Goal: Check status: Check status

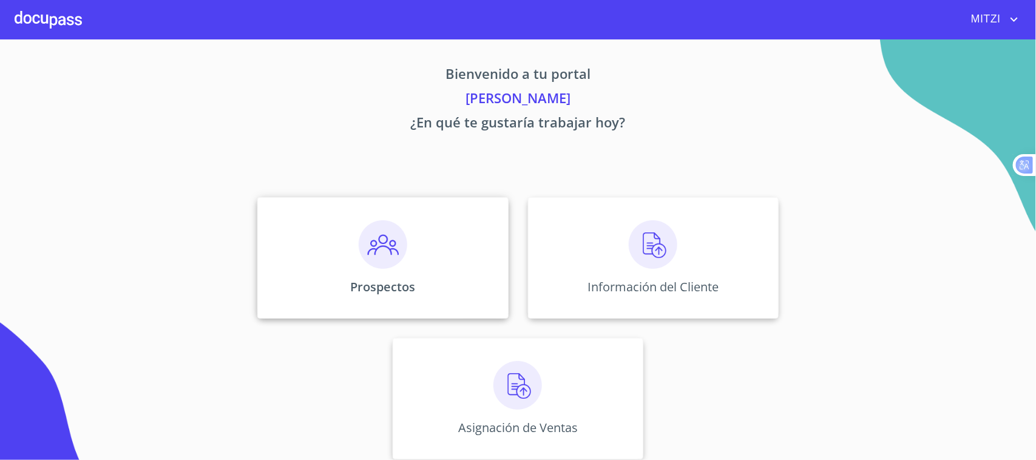
click at [463, 277] on div "Prospectos" at bounding box center [382, 257] width 251 height 121
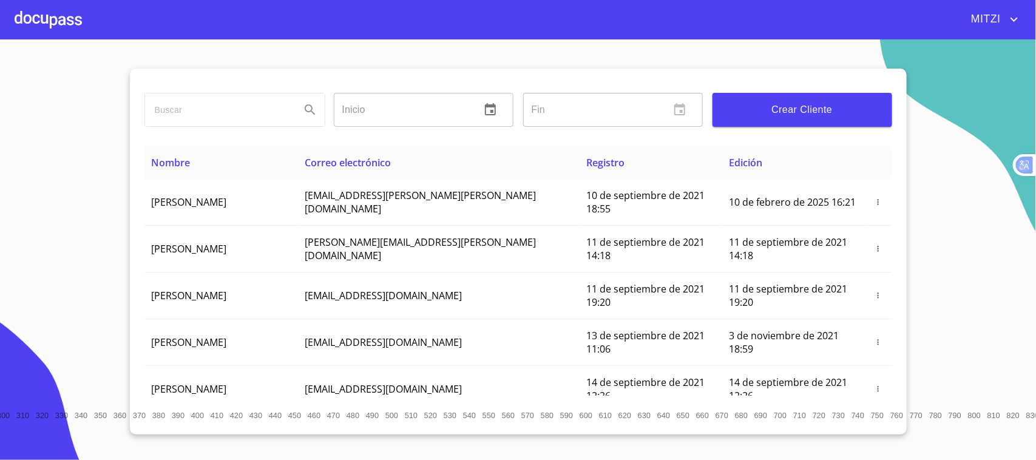
click at [255, 111] on input "search" at bounding box center [218, 109] width 146 height 33
type input "[PERSON_NAME]"
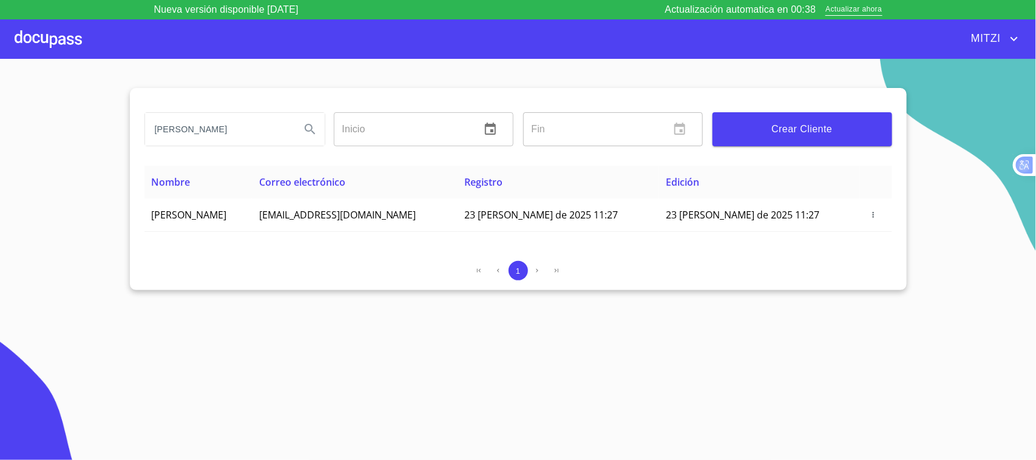
click at [38, 30] on div at bounding box center [48, 38] width 67 height 39
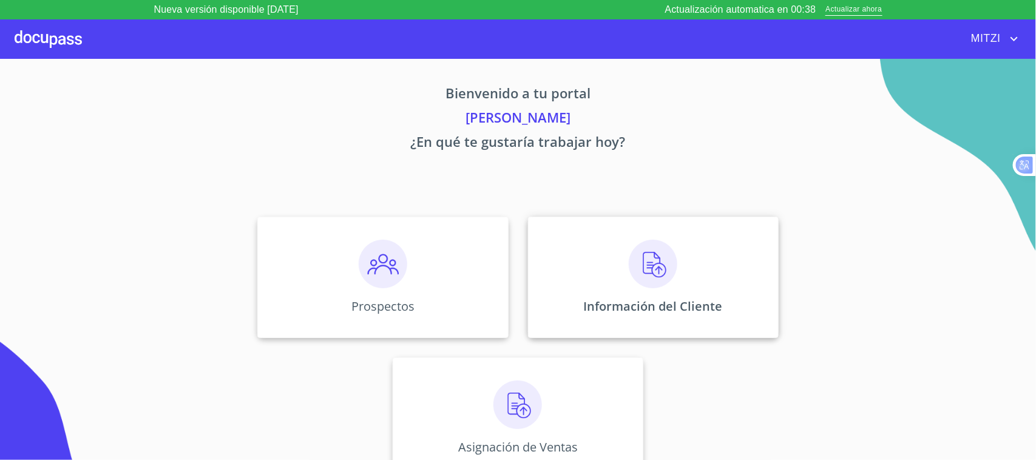
click at [665, 255] on img at bounding box center [653, 264] width 49 height 49
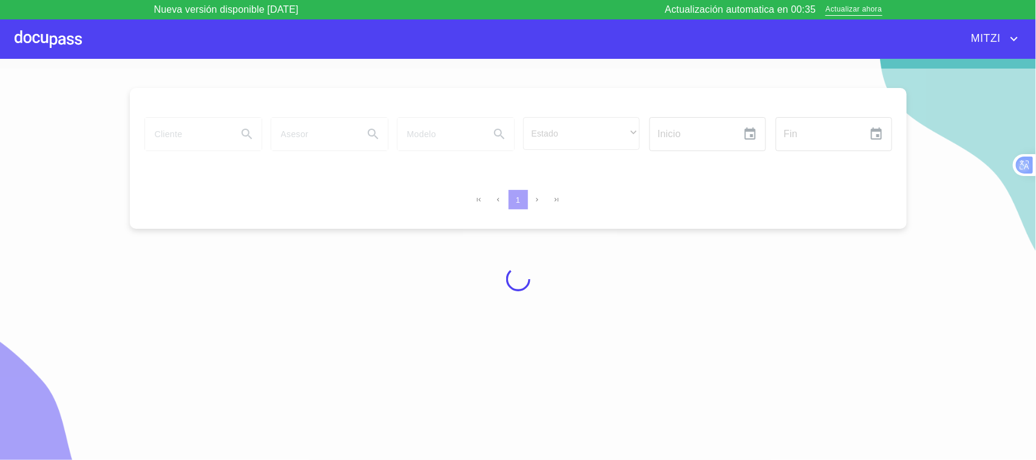
click at [174, 128] on div at bounding box center [518, 279] width 1036 height 421
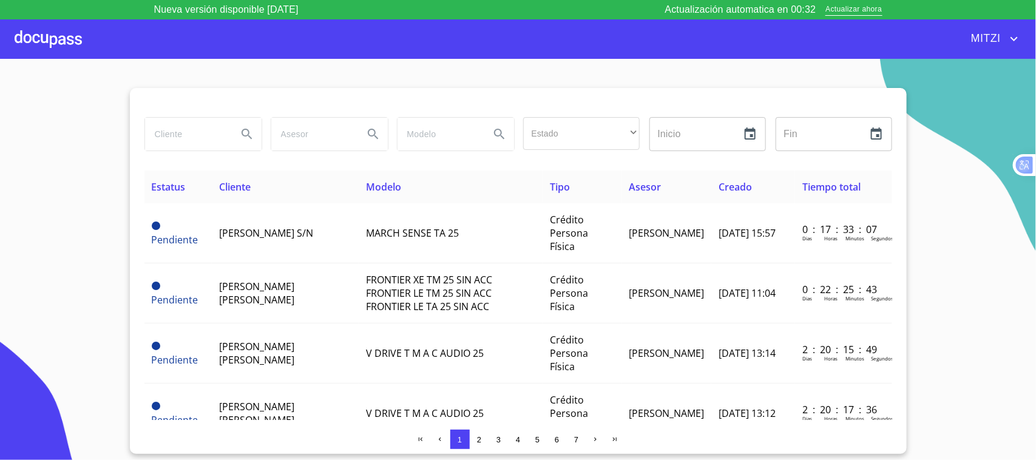
click at [174, 128] on input "search" at bounding box center [186, 134] width 83 height 33
type input "[PERSON_NAME]"
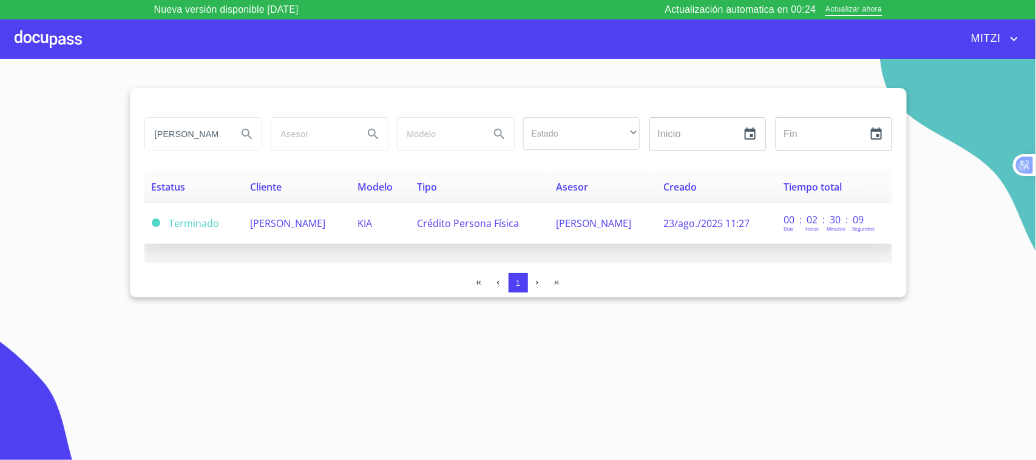
drag, startPoint x: 393, startPoint y: 218, endPoint x: 391, endPoint y: 226, distance: 7.5
click at [372, 226] on span "KIA" at bounding box center [364, 223] width 15 height 13
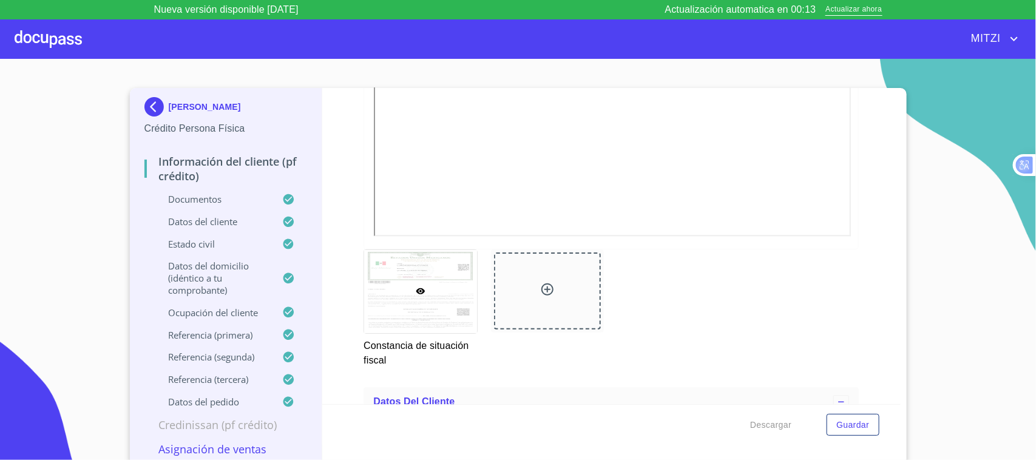
scroll to position [3399, 0]
